Goal: Information Seeking & Learning: Understand process/instructions

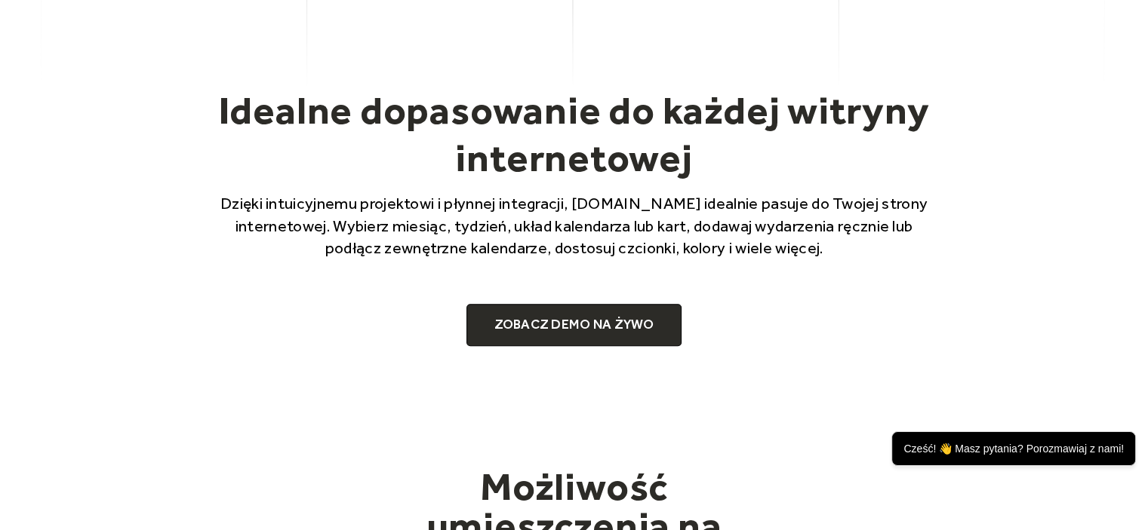
scroll to position [1056, 0]
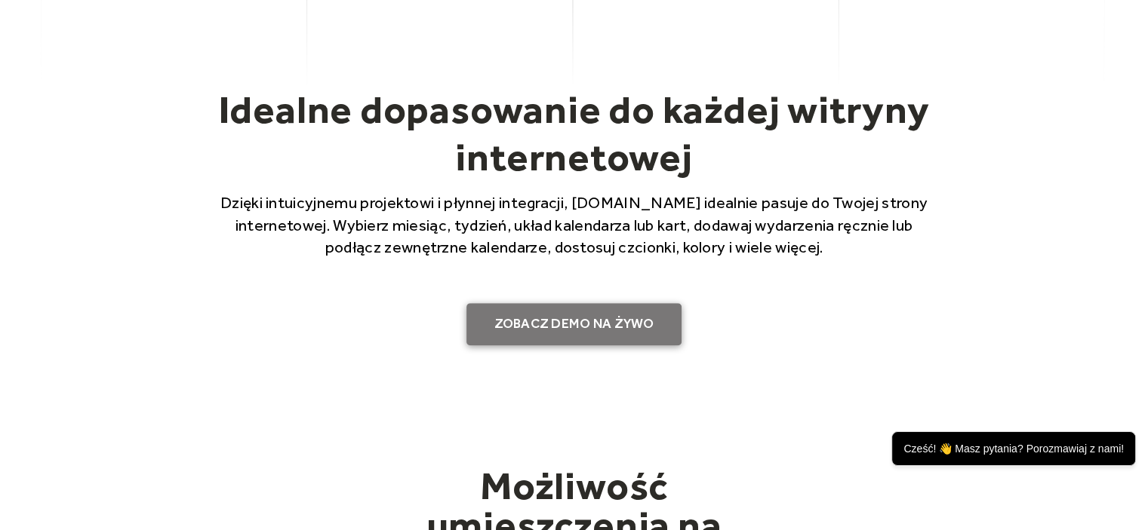
click at [539, 329] on font "ZOBACZ DEMO NA ŻYWO" at bounding box center [573, 323] width 160 height 17
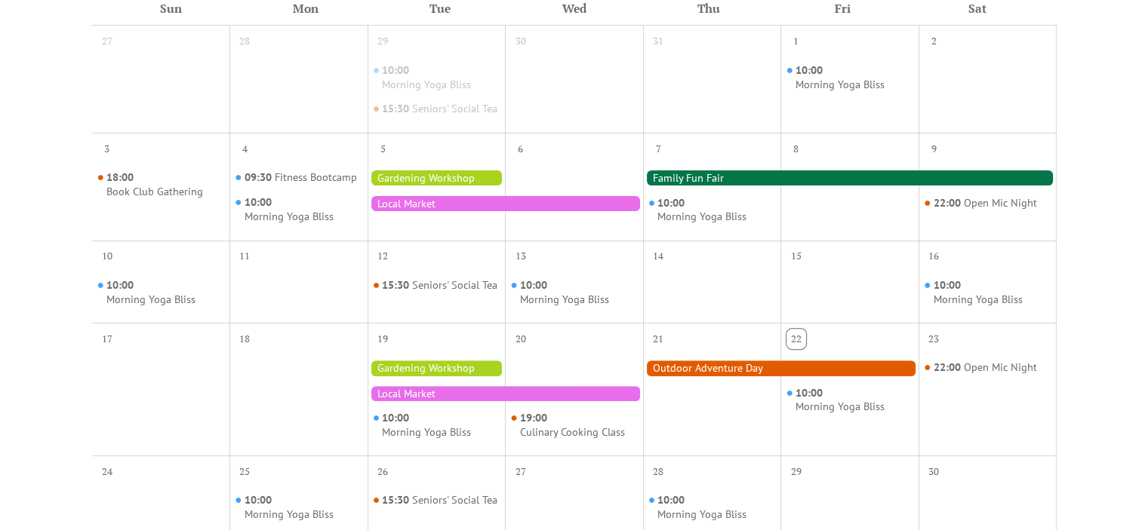
scroll to position [528, 0]
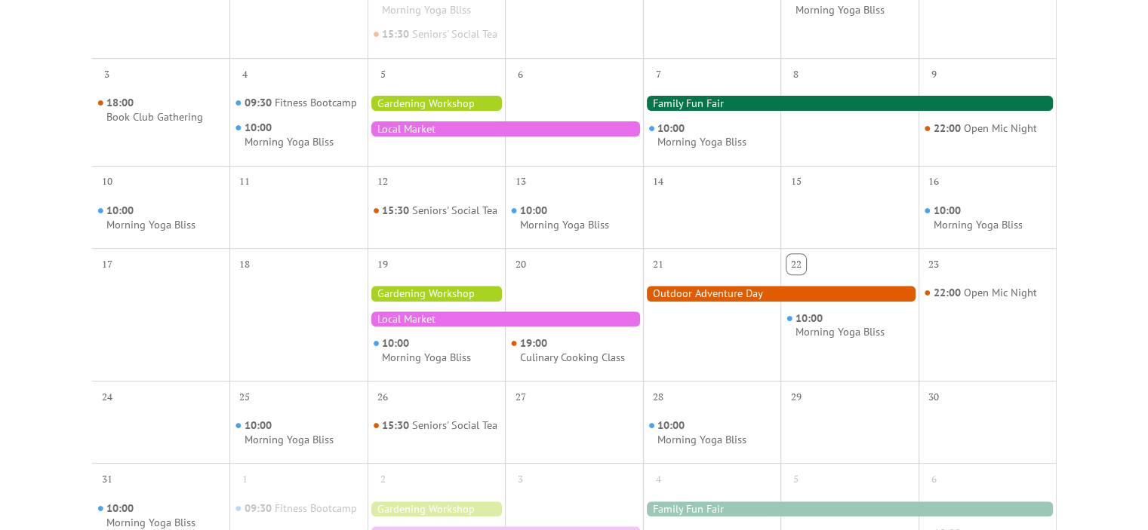
click at [420, 301] on div at bounding box center [436, 293] width 138 height 15
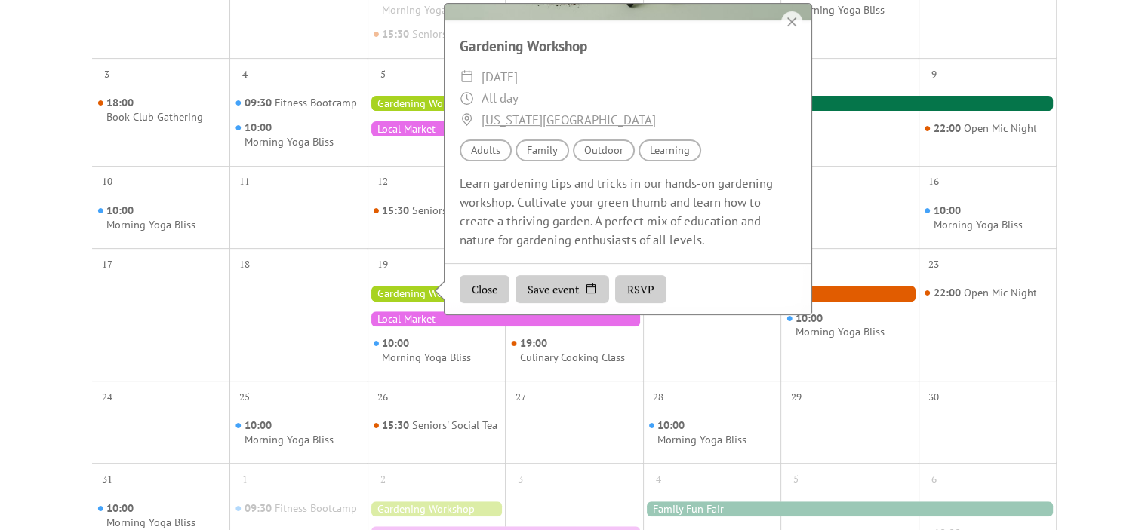
scroll to position [91, 0]
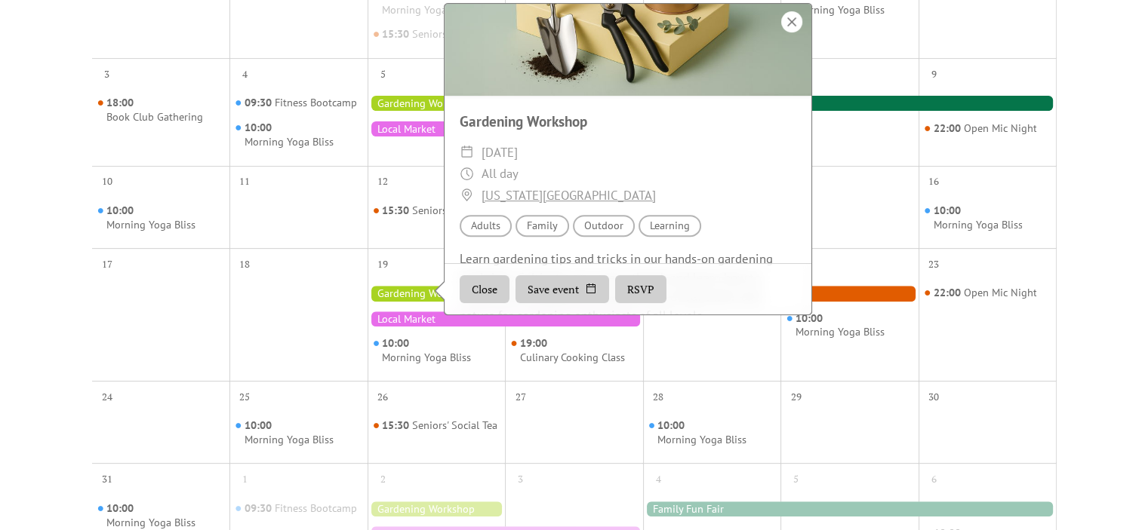
click at [786, 32] on div at bounding box center [791, 21] width 21 height 21
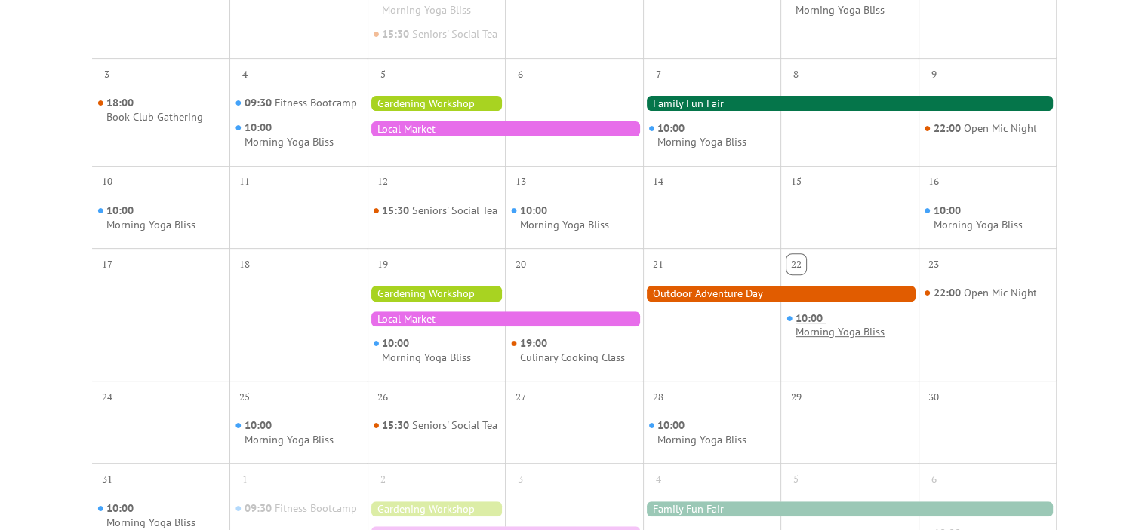
click at [844, 340] on div "Morning Yoga Bliss" at bounding box center [839, 332] width 89 height 14
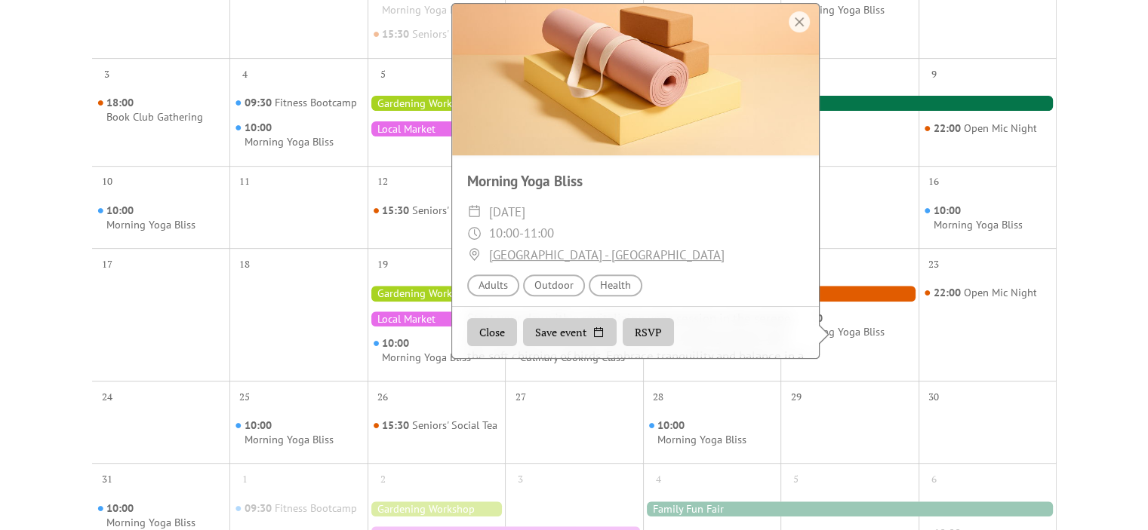
scroll to position [0, 0]
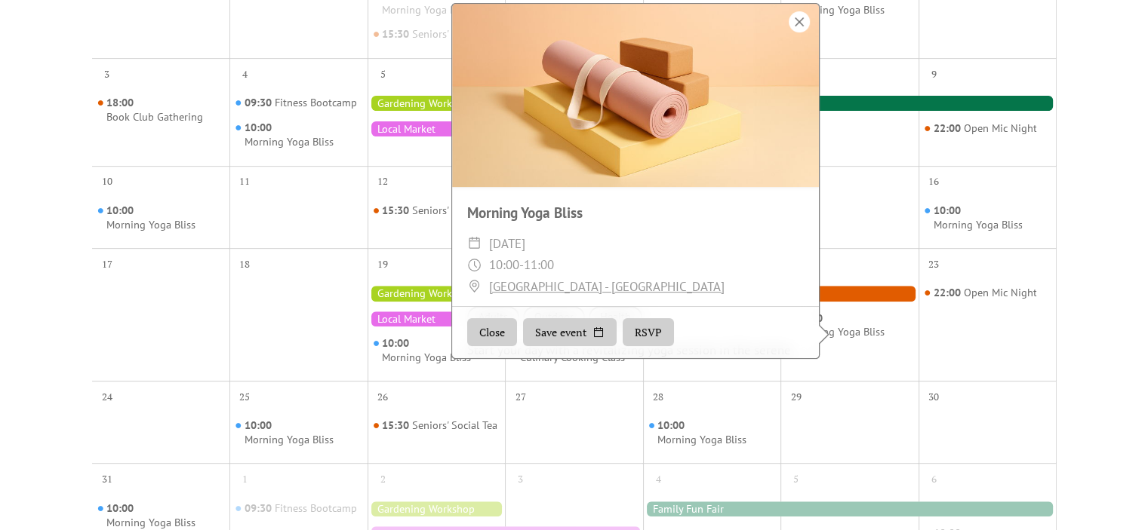
click at [801, 32] on div at bounding box center [799, 21] width 21 height 21
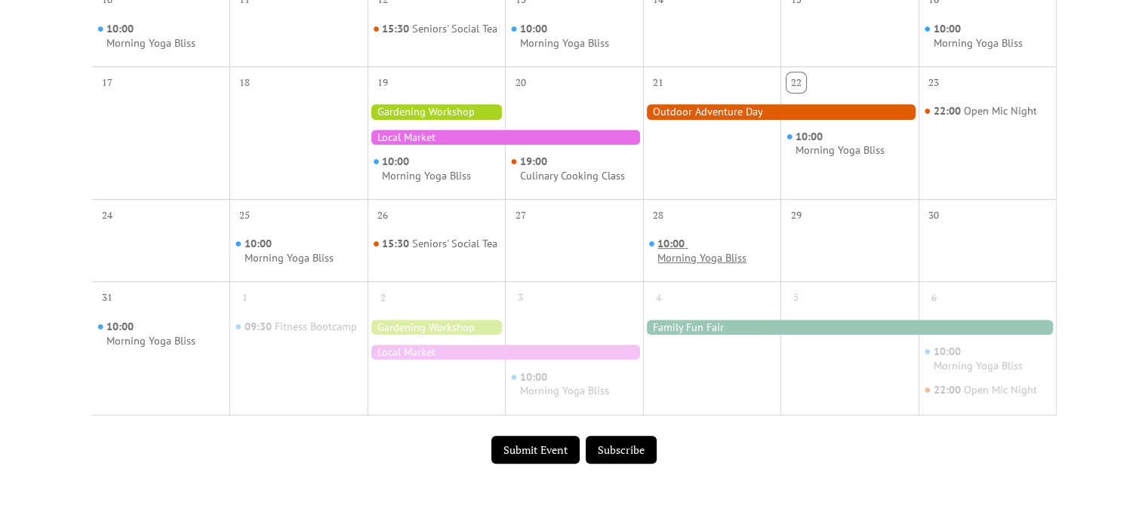
scroll to position [981, 0]
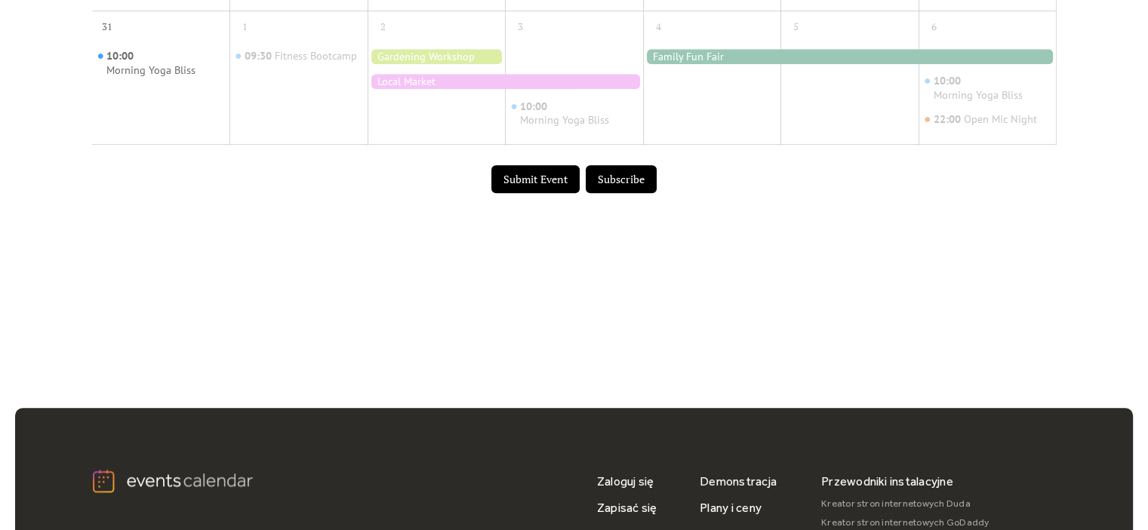
click at [546, 194] on button "Submit Event" at bounding box center [535, 179] width 88 height 29
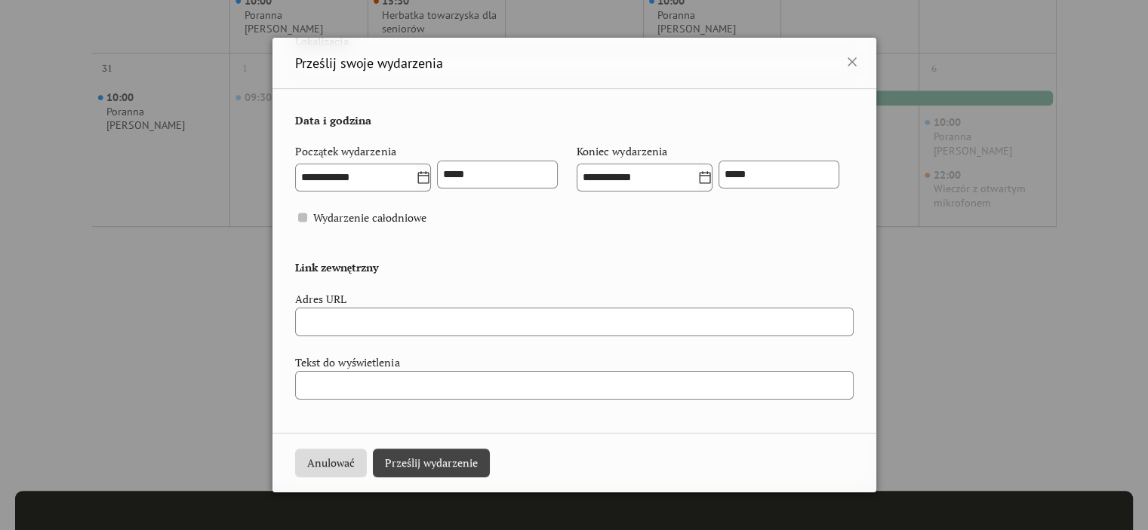
scroll to position [604, 0]
click at [850, 63] on icon at bounding box center [852, 62] width 18 height 18
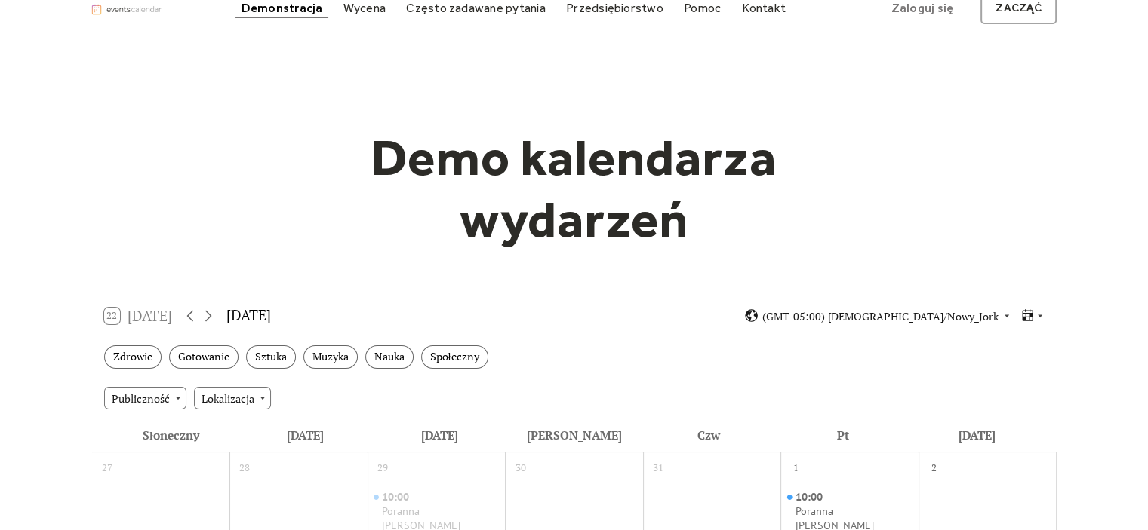
scroll to position [0, 0]
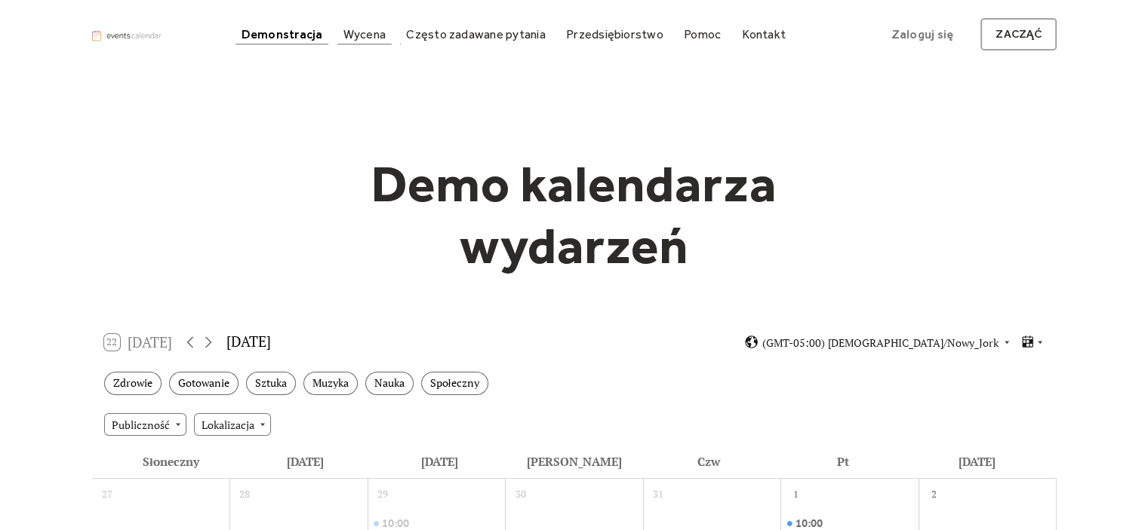
click at [370, 33] on font "Wycena" at bounding box center [364, 34] width 42 height 14
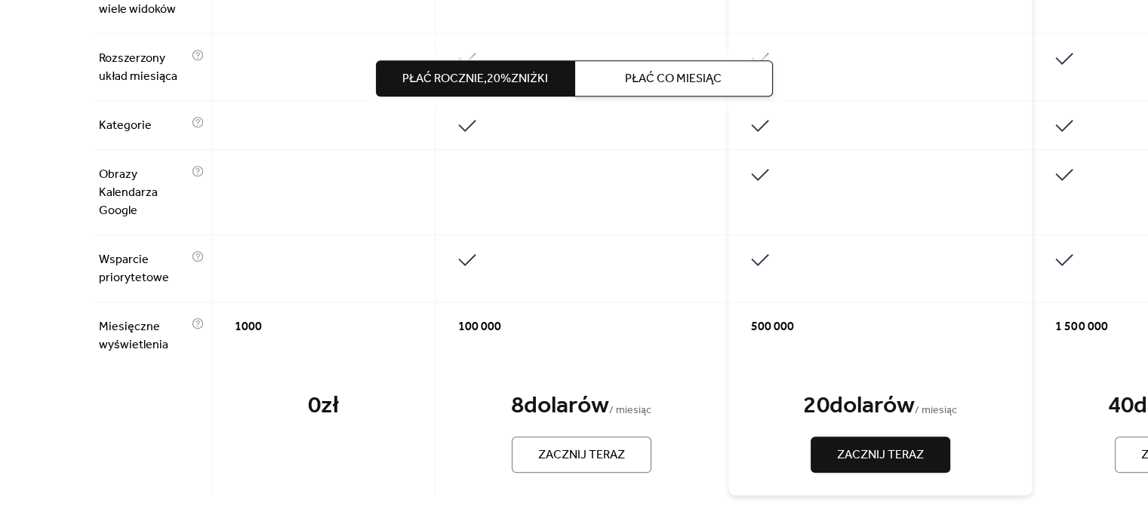
scroll to position [1144, 0]
